Goal: Task Accomplishment & Management: Use online tool/utility

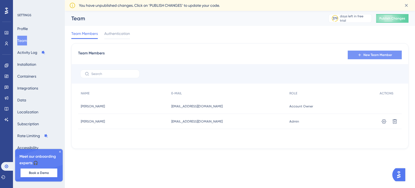
click at [374, 56] on span "New Team Member" at bounding box center [378, 55] width 29 height 4
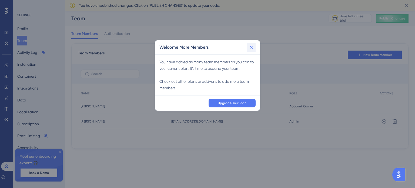
click at [250, 48] on icon at bounding box center [251, 47] width 5 height 5
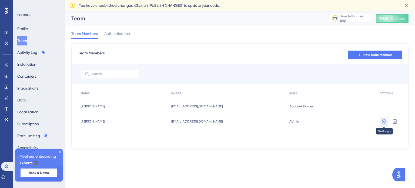
click at [385, 123] on icon at bounding box center [384, 121] width 5 height 5
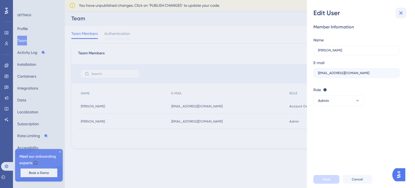
click at [403, 11] on icon at bounding box center [401, 13] width 6 height 6
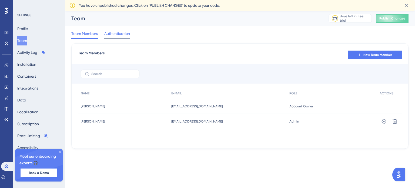
click at [119, 35] on span "Authentication" at bounding box center [117, 33] width 26 height 6
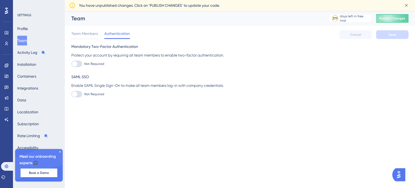
click at [84, 39] on div "Team Members Authentication Cancel Save" at bounding box center [240, 34] width 338 height 17
click at [407, 22] on button "Publish Changes" at bounding box center [392, 18] width 32 height 9
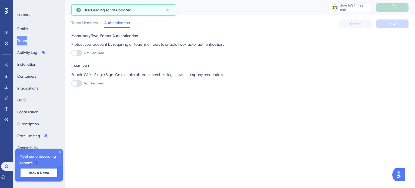
click at [59, 151] on icon at bounding box center [59, 151] width 3 height 3
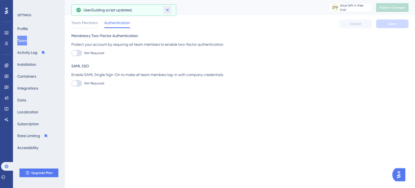
click at [168, 10] on icon at bounding box center [167, 10] width 3 height 3
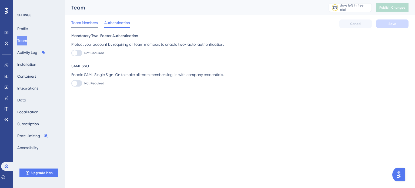
click at [87, 21] on span "Team Members" at bounding box center [84, 22] width 27 height 6
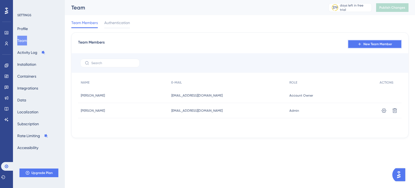
click at [379, 46] on span "New Team Member" at bounding box center [378, 44] width 29 height 4
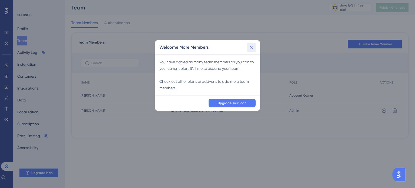
click at [250, 49] on icon at bounding box center [251, 47] width 5 height 5
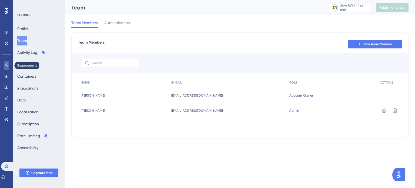
click at [5, 62] on link at bounding box center [6, 65] width 4 height 9
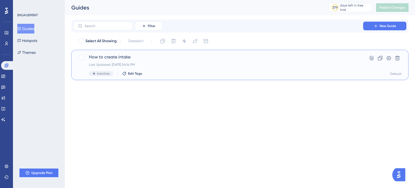
click at [196, 66] on div "Last Updated: [DATE] 06:14 PM" at bounding box center [218, 64] width 259 height 4
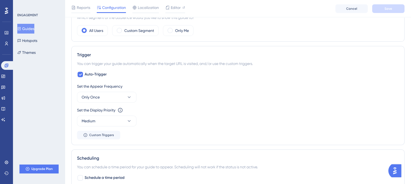
scroll to position [176, 0]
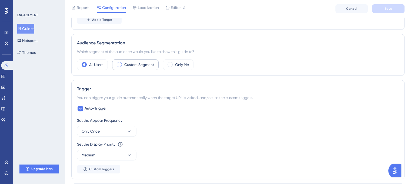
click at [156, 64] on div "Custom Segment" at bounding box center [135, 64] width 47 height 11
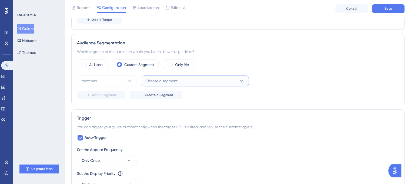
click at [163, 79] on span "Choose a segment" at bounding box center [162, 81] width 32 height 6
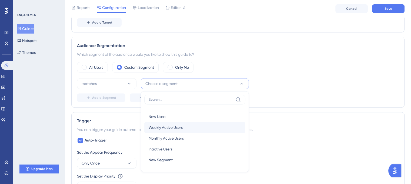
scroll to position [173, 0]
click at [171, 85] on span "Choose a segment" at bounding box center [162, 83] width 32 height 6
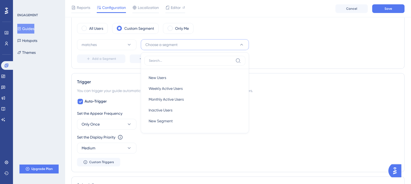
click at [295, 60] on div "Add a Segment Create a Segment" at bounding box center [238, 58] width 322 height 9
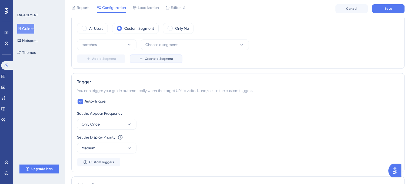
click at [169, 61] on button "Create a Segment" at bounding box center [156, 58] width 53 height 9
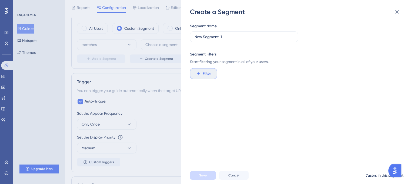
click at [204, 73] on span "Filter" at bounding box center [207, 73] width 8 height 6
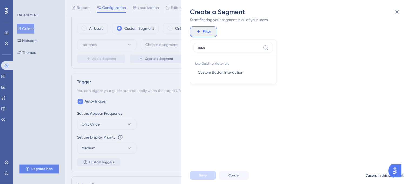
scroll to position [0, 0]
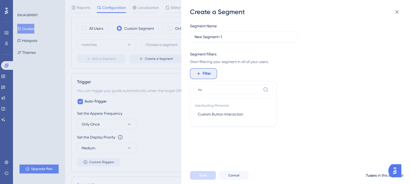
type input "c"
click at [398, 14] on icon at bounding box center [397, 12] width 6 height 6
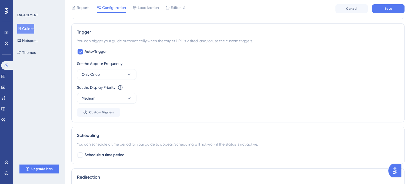
scroll to position [262, 0]
click at [99, 65] on div "Set the Appear Frequency" at bounding box center [238, 63] width 322 height 6
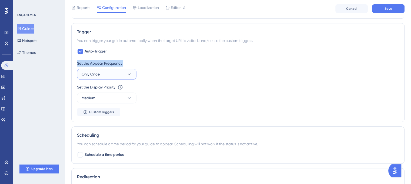
click at [103, 70] on button "Only Once" at bounding box center [106, 74] width 59 height 11
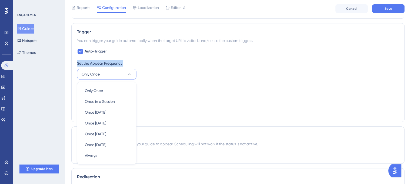
scroll to position [292, 0]
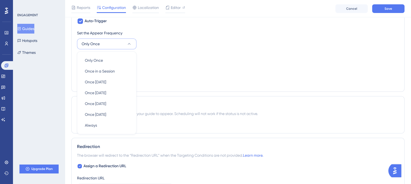
click at [171, 51] on div "Set the Appear Frequency Only Once Only Once Only Once Once in a Session Once i…" at bounding box center [238, 58] width 322 height 56
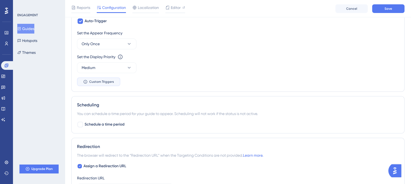
click at [101, 82] on span "Custom Triggers" at bounding box center [101, 82] width 25 height 4
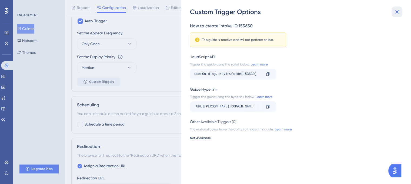
click at [399, 16] on button at bounding box center [397, 11] width 11 height 11
